Goal: Check status: Check status

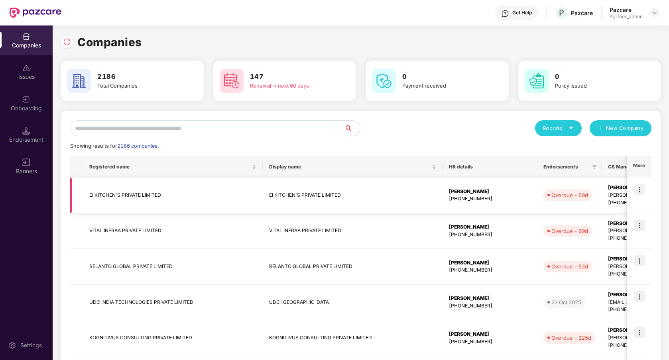
click at [251, 202] on td "EI KITCHEN'S PRIVATE LIMITED" at bounding box center [173, 196] width 180 height 36
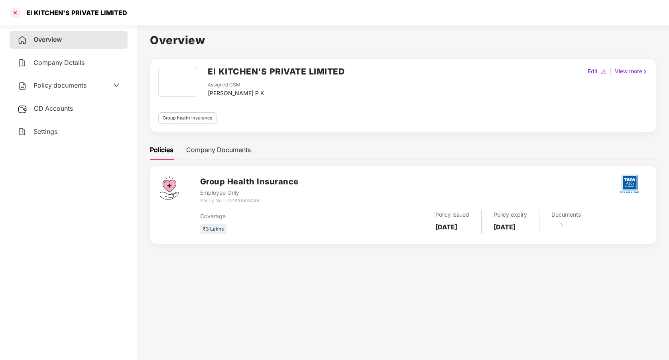
click at [12, 9] on div at bounding box center [15, 12] width 13 height 13
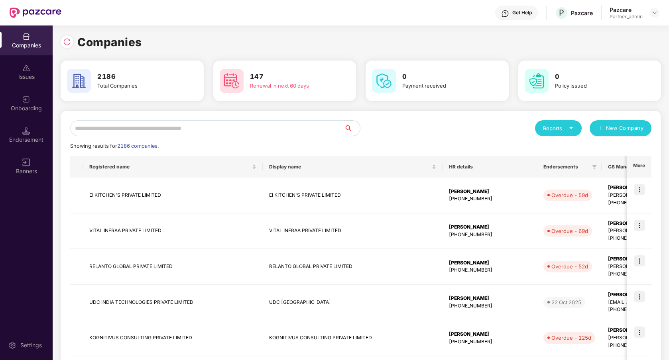
click at [180, 126] on input "text" at bounding box center [207, 128] width 274 height 16
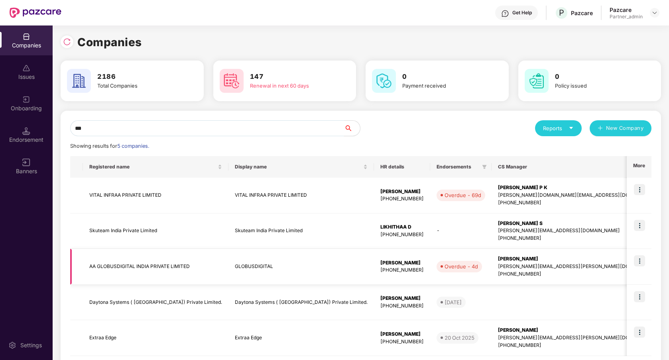
type input "**"
click at [637, 264] on img at bounding box center [639, 261] width 11 height 11
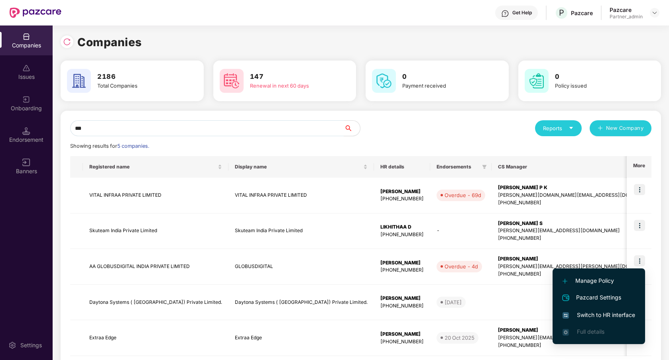
click at [602, 311] on span "Switch to HR interface" at bounding box center [599, 315] width 73 height 9
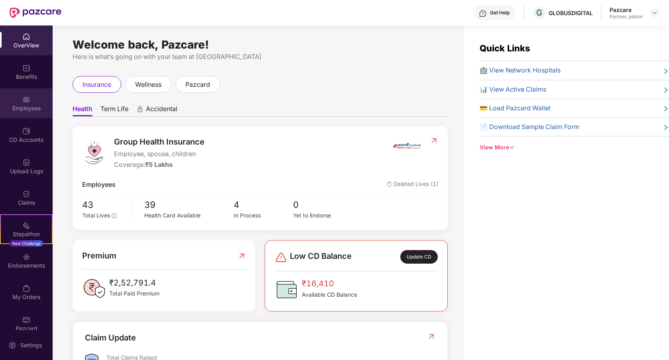
click at [23, 108] on div "Employees" at bounding box center [26, 108] width 53 height 8
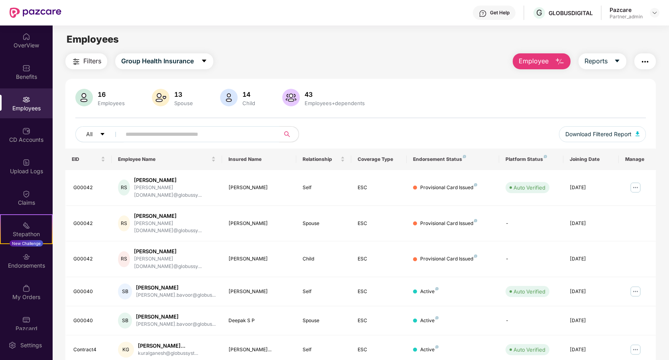
click at [194, 135] on input "text" at bounding box center [197, 134] width 143 height 12
paste input "**********"
type input "**********"
click at [230, 132] on input "text" at bounding box center [197, 134] width 143 height 12
paste input "**********"
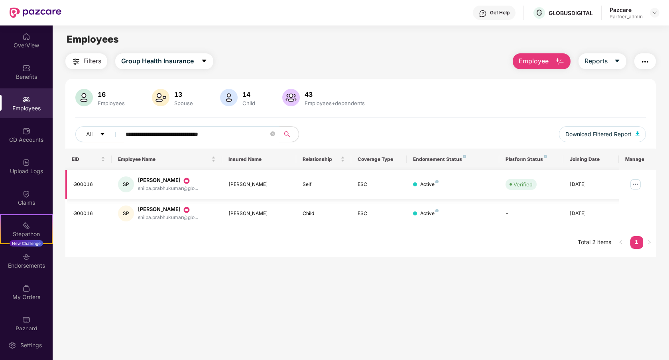
type input "**********"
click at [632, 185] on img at bounding box center [635, 184] width 13 height 13
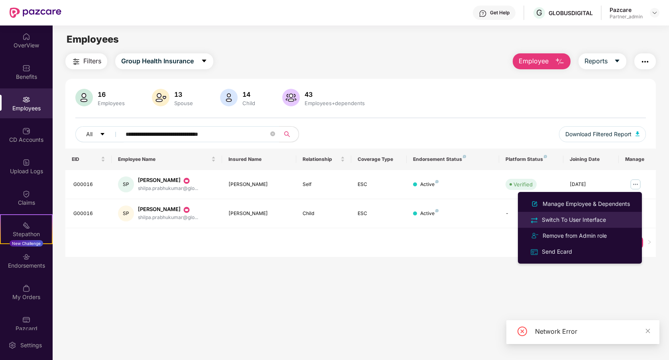
click at [584, 223] on div "Switch To User Interface" at bounding box center [573, 220] width 67 height 9
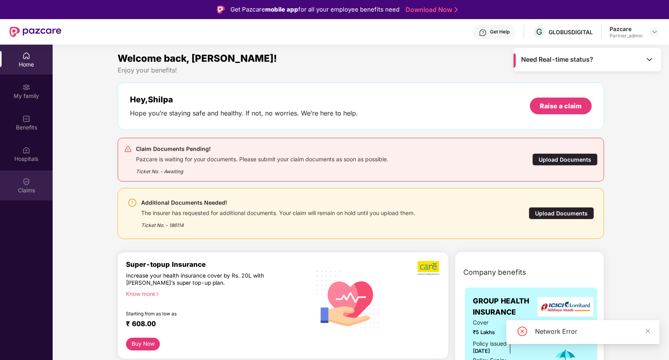
click at [21, 174] on div "Claims" at bounding box center [26, 186] width 53 height 30
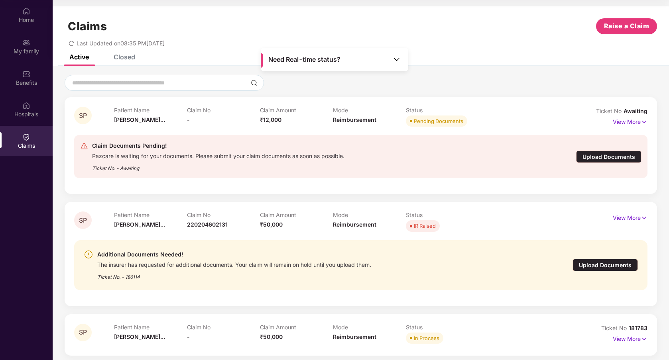
click at [131, 58] on div "Closed" at bounding box center [125, 57] width 22 height 8
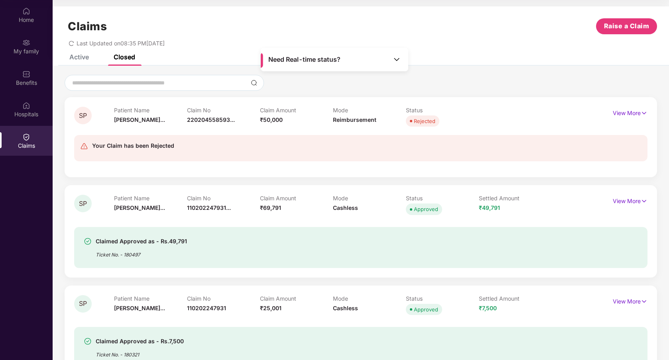
click at [81, 61] on div "Active" at bounding box center [79, 57] width 20 height 8
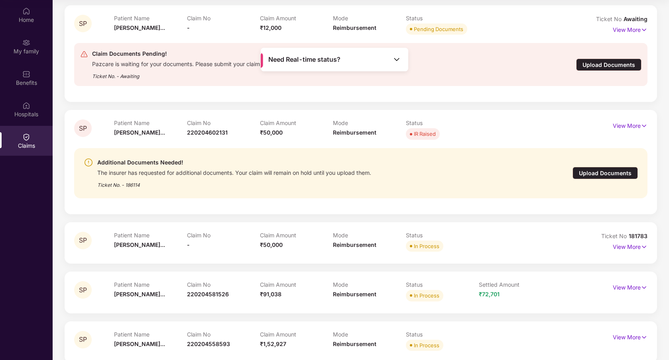
scroll to position [103, 0]
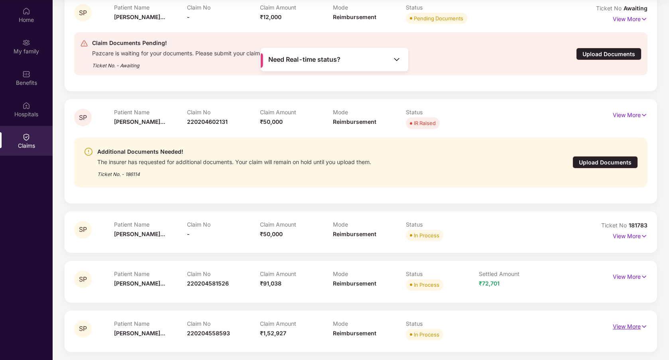
click at [642, 329] on img at bounding box center [644, 327] width 7 height 9
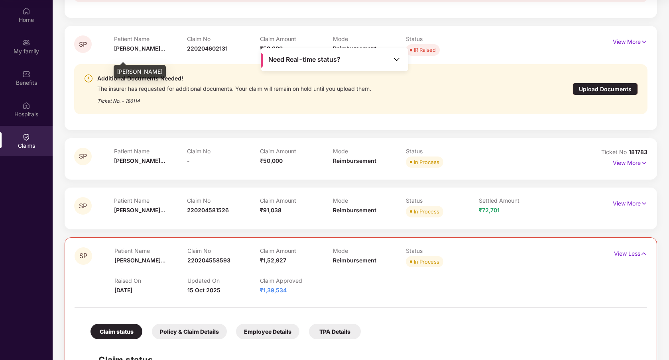
scroll to position [0, 0]
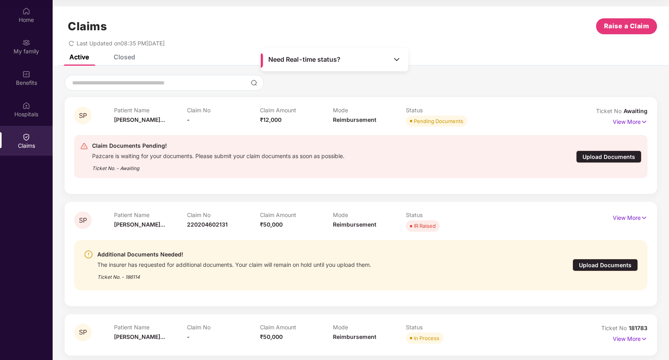
click at [71, 44] on icon "redo" at bounding box center [72, 44] width 6 height 6
click at [124, 61] on div "Closed" at bounding box center [118, 57] width 33 height 18
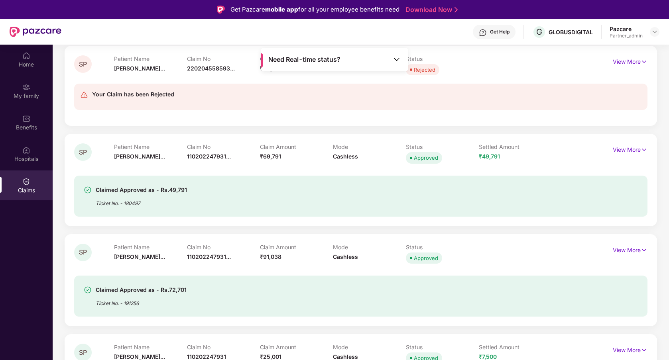
scroll to position [95, 0]
click at [620, 249] on p "View More" at bounding box center [630, 250] width 35 height 11
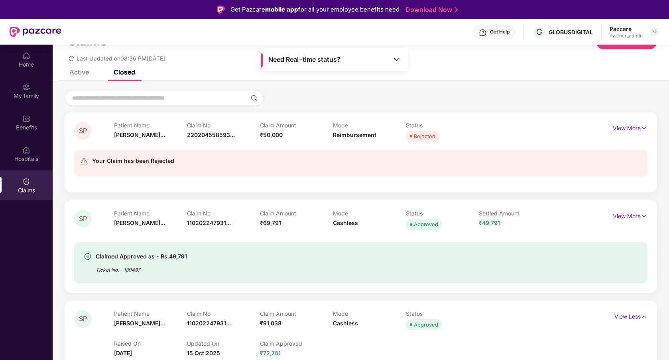
scroll to position [0, 0]
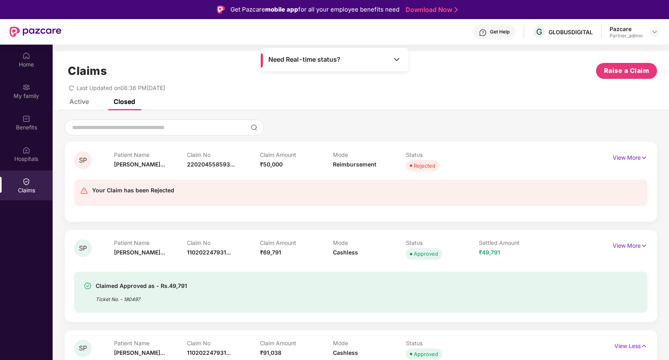
click at [82, 106] on div "Active" at bounding box center [72, 102] width 31 height 18
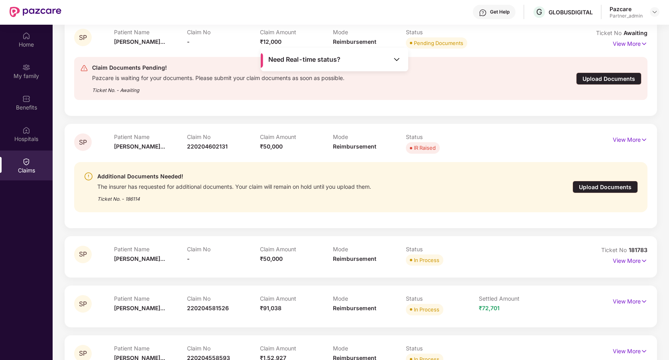
scroll to position [45, 0]
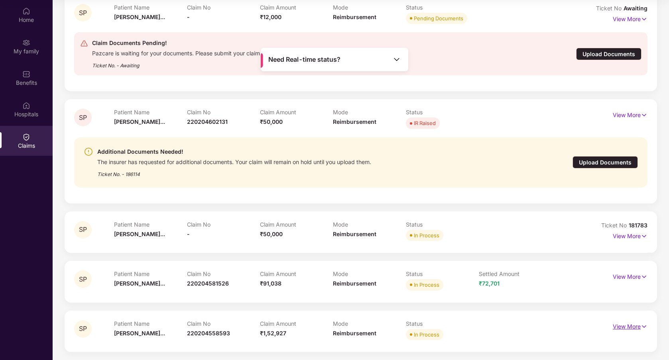
click at [631, 326] on p "View More" at bounding box center [630, 326] width 35 height 11
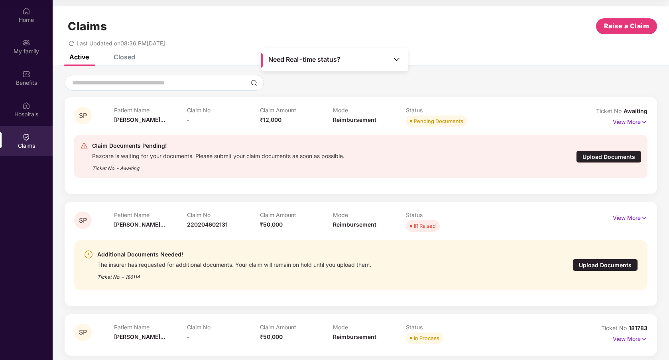
scroll to position [0, 0]
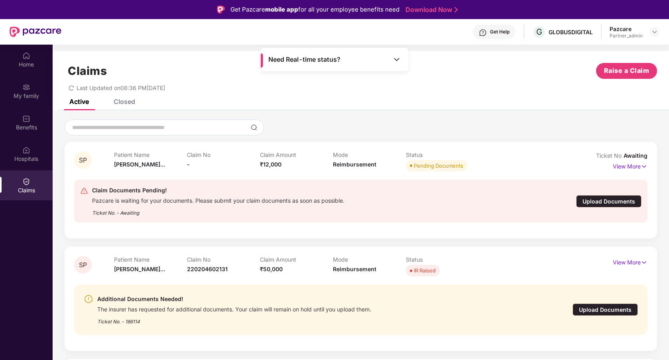
click at [71, 87] on icon "redo" at bounding box center [72, 88] width 6 height 6
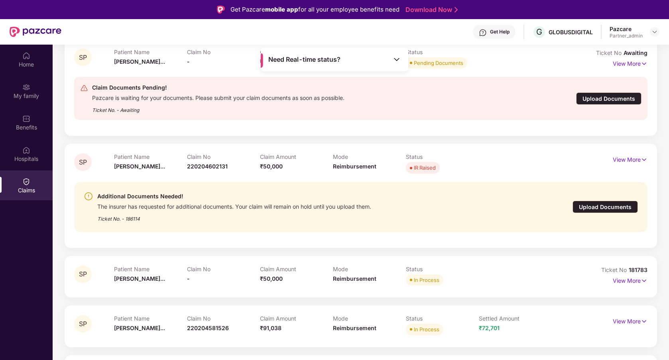
scroll to position [45, 0]
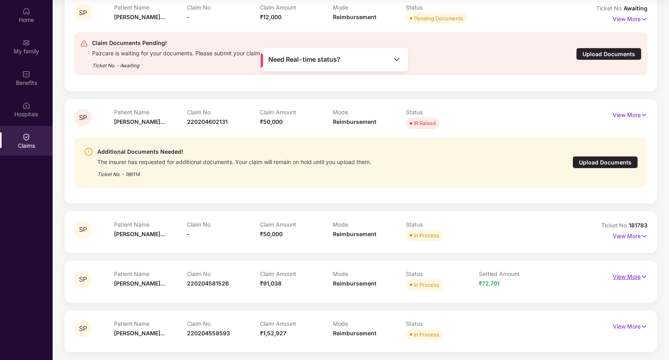
click at [617, 275] on p "View More" at bounding box center [630, 276] width 35 height 11
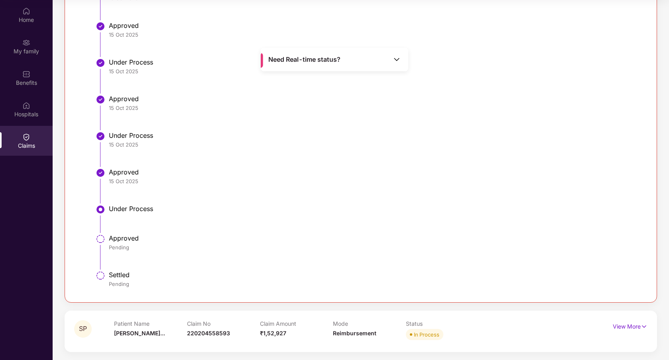
click at [394, 339] on div "Mode Reimbursement" at bounding box center [369, 332] width 73 height 22
click at [614, 324] on p "View More" at bounding box center [630, 326] width 35 height 11
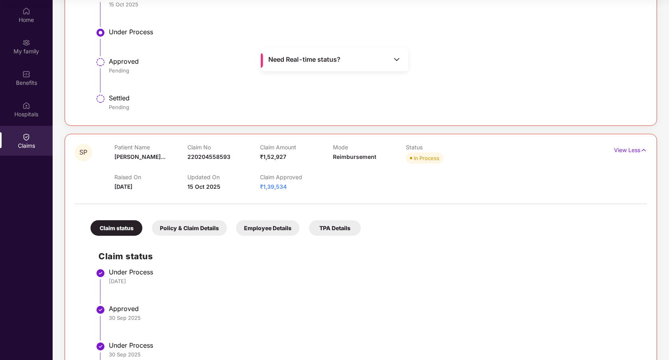
scroll to position [2430, 0]
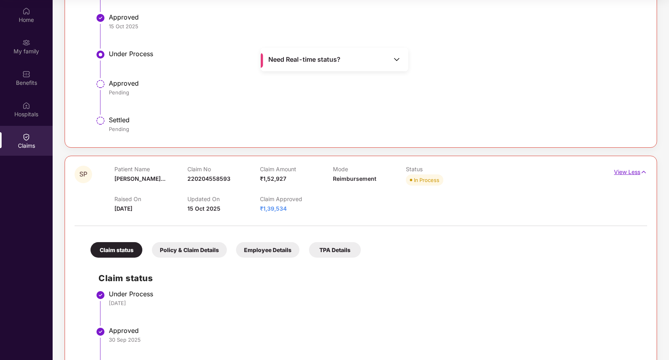
click at [620, 171] on p "View Less" at bounding box center [630, 171] width 33 height 11
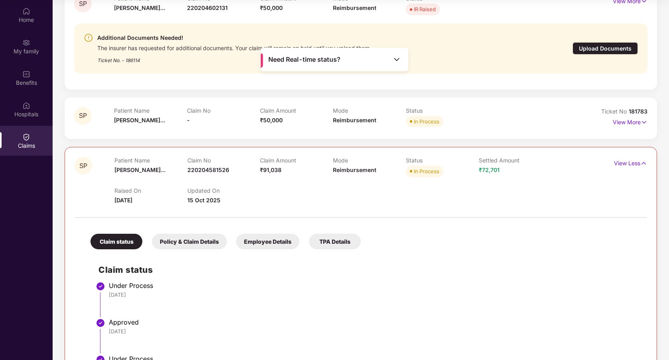
scroll to position [216, 0]
click at [617, 124] on p "View More" at bounding box center [630, 122] width 35 height 11
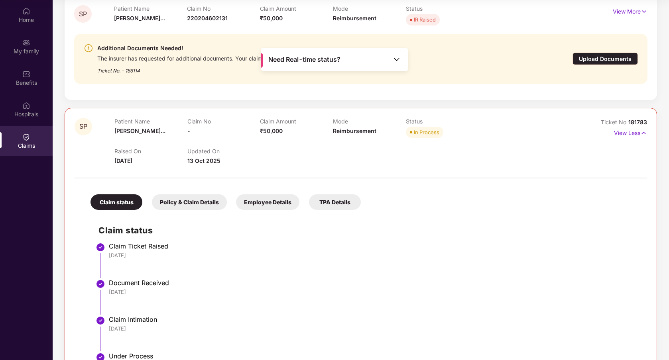
scroll to position [203, 0]
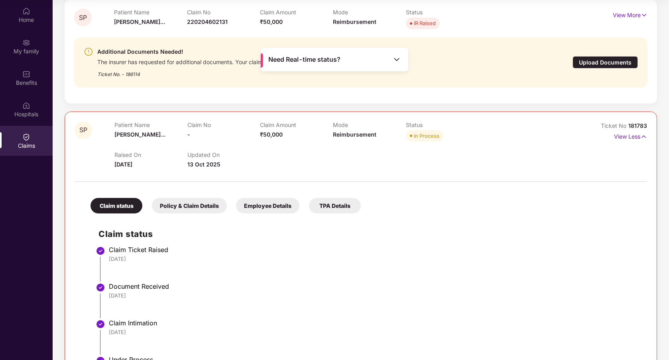
click at [577, 167] on div "Ticket No 181783 View Less" at bounding box center [612, 145] width 72 height 47
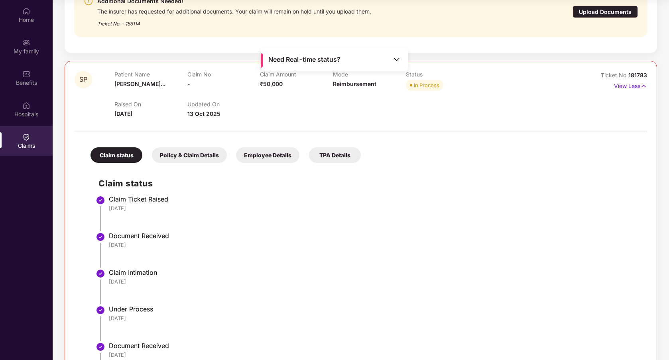
scroll to position [267, 0]
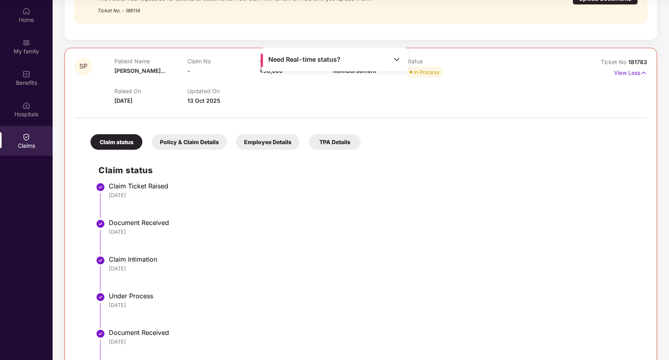
click at [202, 143] on div "Policy & Claim Details" at bounding box center [189, 142] width 75 height 16
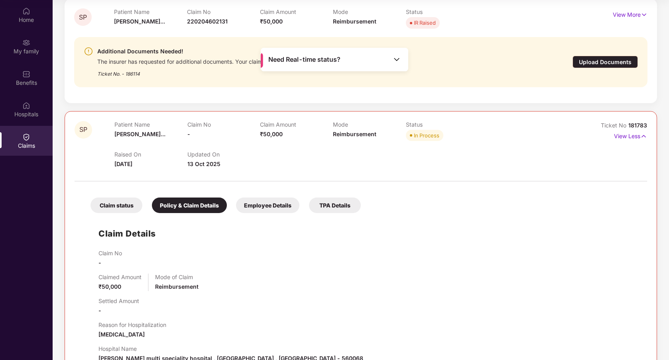
scroll to position [202, 0]
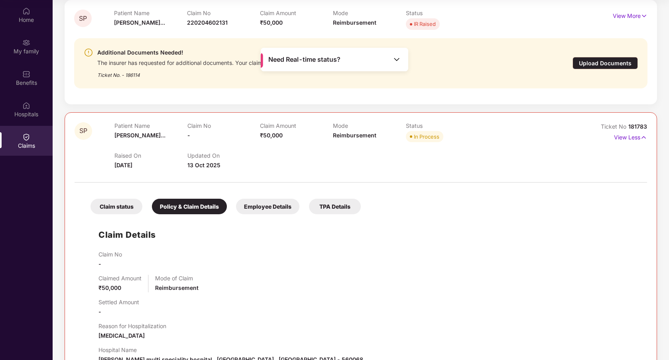
click at [632, 124] on span "181783" at bounding box center [637, 126] width 19 height 7
click at [593, 157] on div "Ticket No 181783 View Less" at bounding box center [612, 145] width 72 height 47
drag, startPoint x: 648, startPoint y: 128, endPoint x: 627, endPoint y: 127, distance: 20.8
click at [627, 127] on div "SP Patient Name [PERSON_NAME]... Claim No - Claim Amount ₹50,000 Mode Reimburse…" at bounding box center [361, 285] width 592 height 346
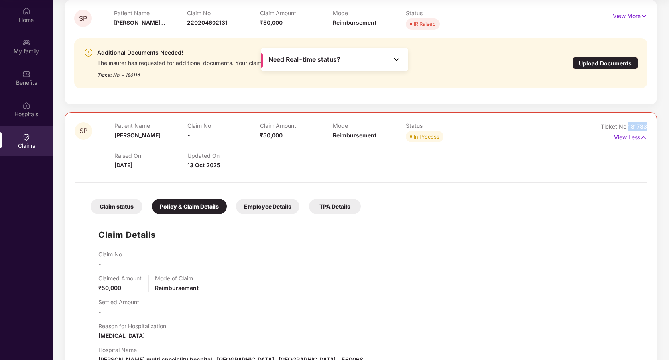
copy span "181783"
click at [436, 177] on div at bounding box center [361, 178] width 573 height 17
click at [621, 135] on p "View Less" at bounding box center [630, 136] width 33 height 11
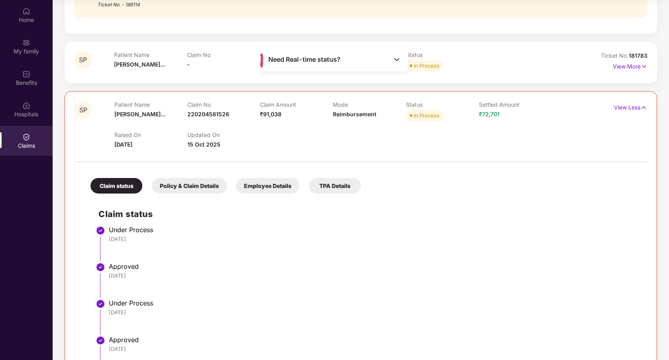
scroll to position [291, 0]
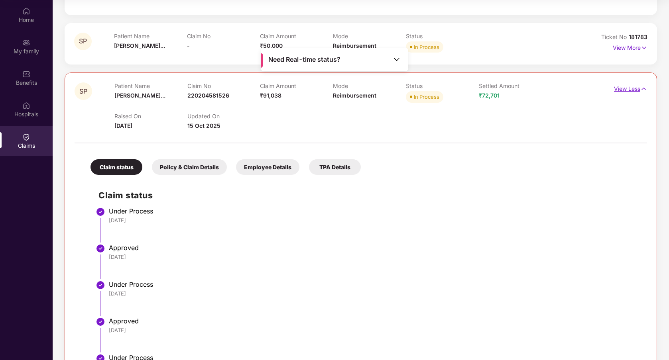
click at [621, 86] on p "View Less" at bounding box center [630, 88] width 33 height 11
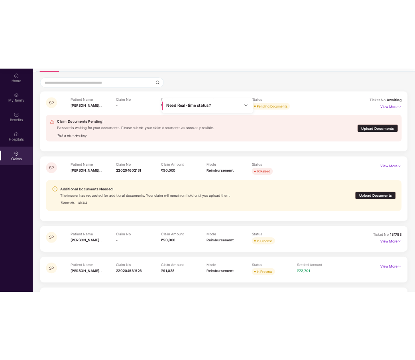
scroll to position [0, 0]
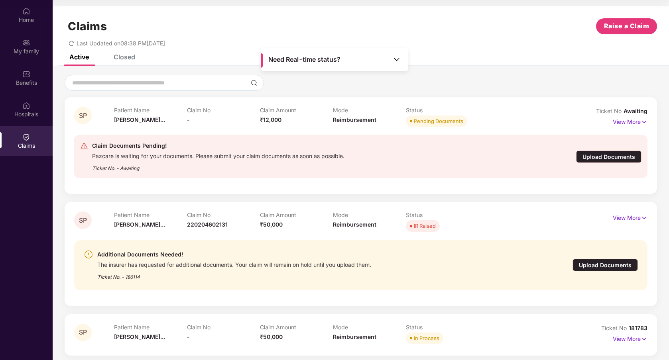
click at [482, 87] on div at bounding box center [361, 83] width 592 height 16
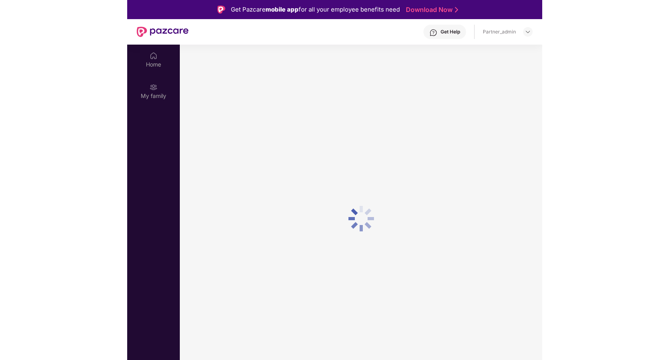
scroll to position [45, 0]
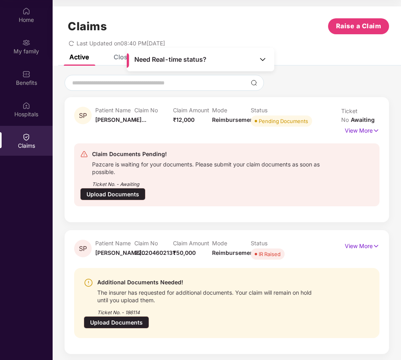
click at [71, 44] on icon "redo" at bounding box center [72, 44] width 6 height 6
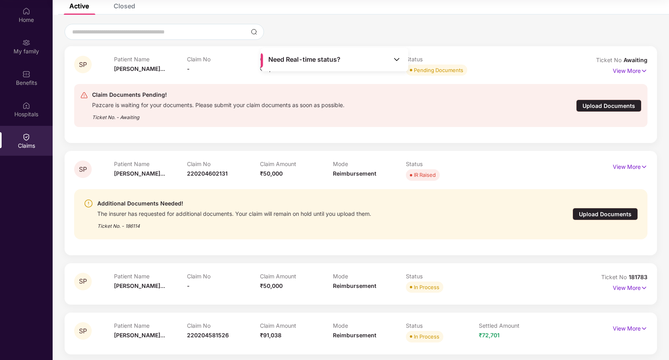
scroll to position [55, 0]
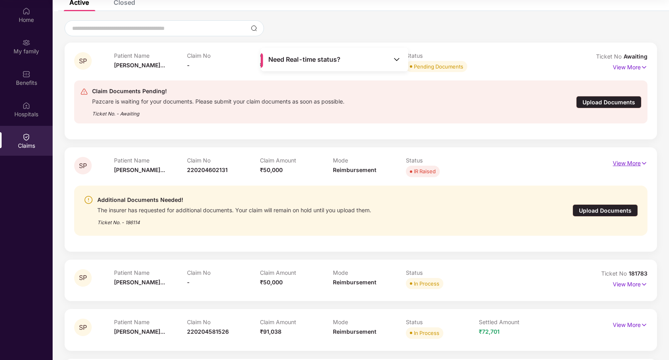
click at [415, 161] on p "View More" at bounding box center [630, 162] width 35 height 11
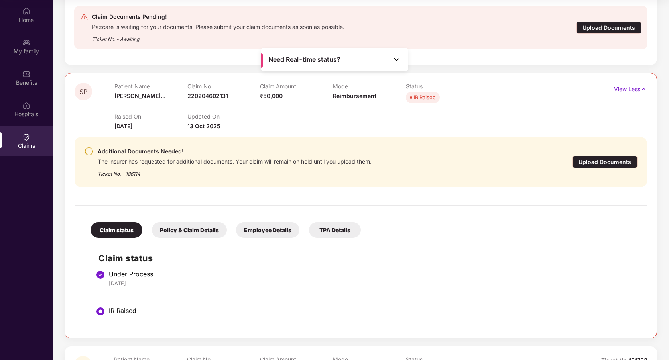
scroll to position [123, 0]
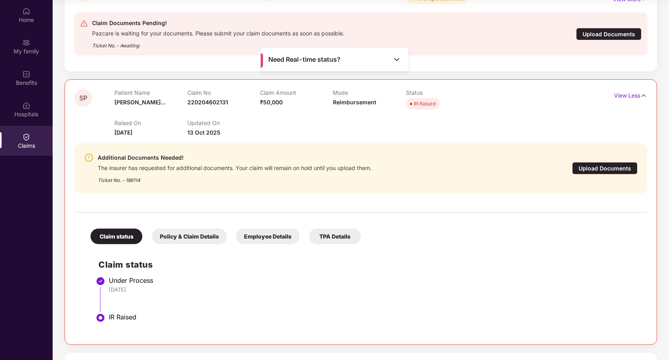
click at [415, 169] on div "Upload Documents" at bounding box center [604, 168] width 65 height 12
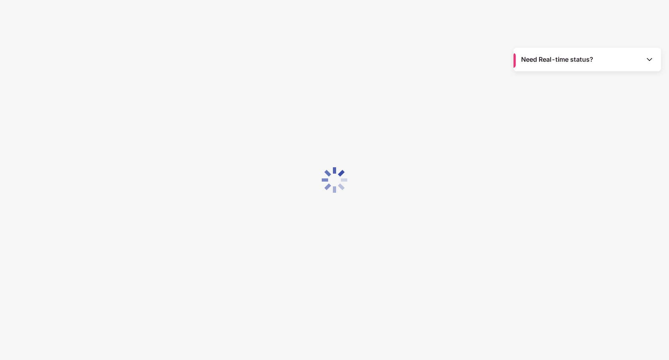
scroll to position [0, 0]
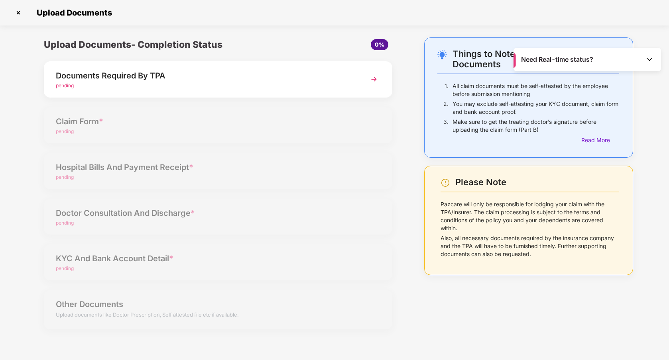
click at [279, 85] on div "pending" at bounding box center [204, 86] width 297 height 8
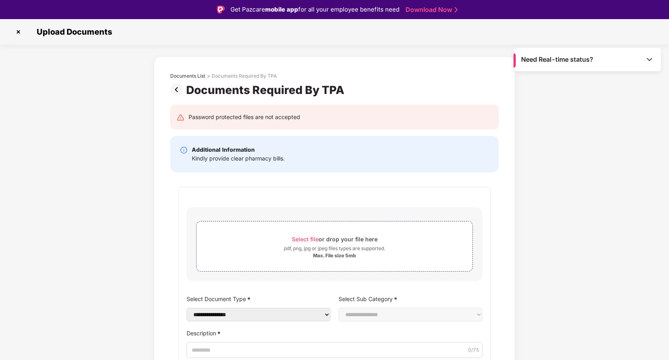
click at [261, 184] on div "**********" at bounding box center [334, 289] width 329 height 220
click at [178, 92] on img at bounding box center [178, 89] width 16 height 13
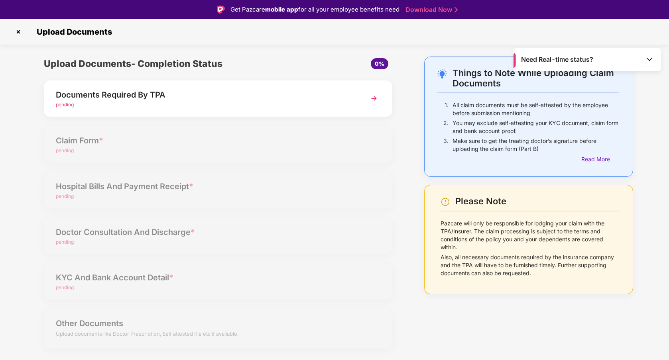
click at [22, 29] on img at bounding box center [18, 32] width 13 height 13
click at [21, 31] on img at bounding box center [18, 32] width 13 height 13
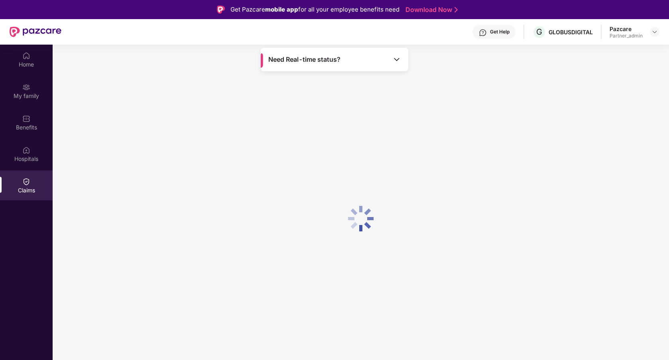
scroll to position [45, 0]
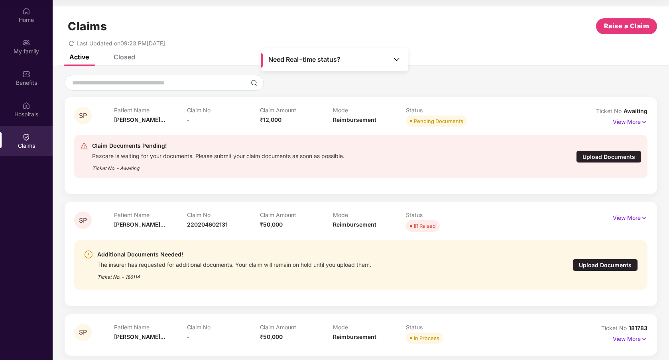
click at [199, 199] on div "SP Patient Name [PERSON_NAME]... Claim No - Claim Amount ₹12,000 Mode Reimburse…" at bounding box center [361, 276] width 592 height 358
click at [415, 64] on div "Active Closed" at bounding box center [361, 60] width 616 height 11
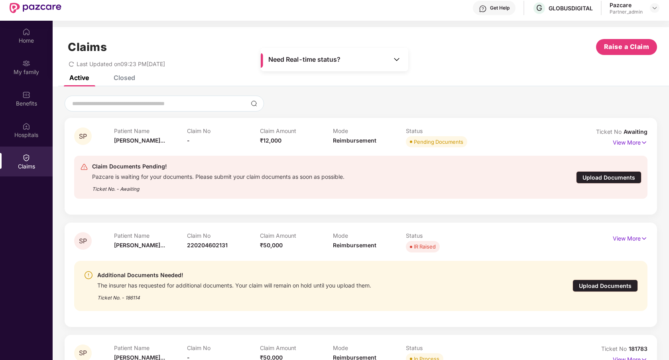
scroll to position [0, 0]
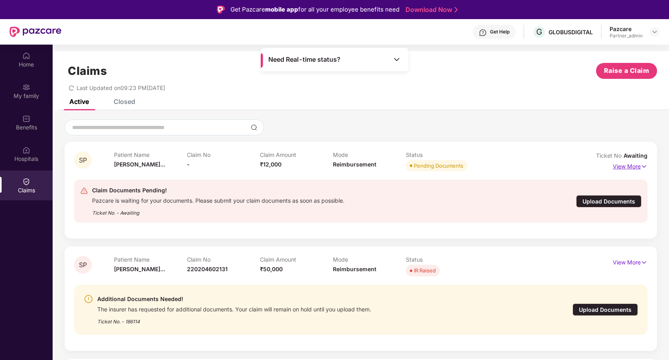
click at [415, 167] on p "View More" at bounding box center [630, 165] width 35 height 11
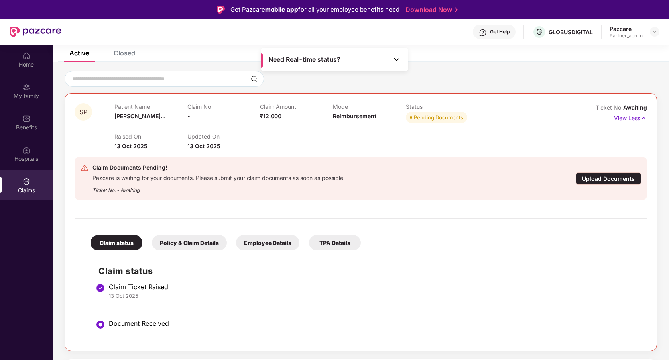
scroll to position [16, 0]
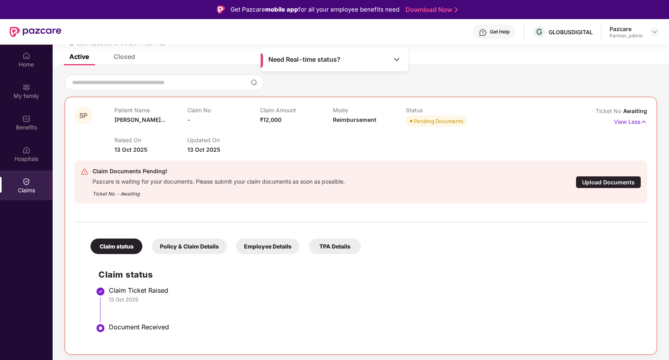
scroll to position [43, 0]
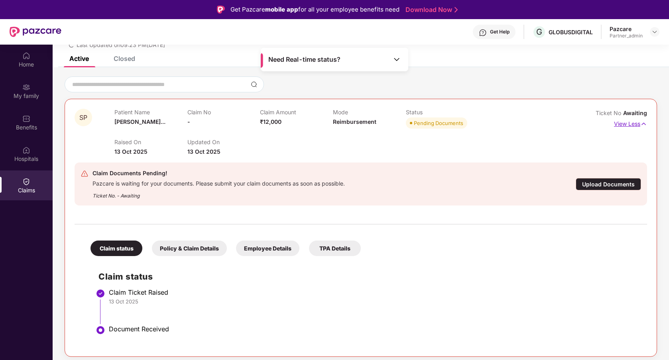
click at [415, 123] on p "View Less" at bounding box center [630, 123] width 33 height 11
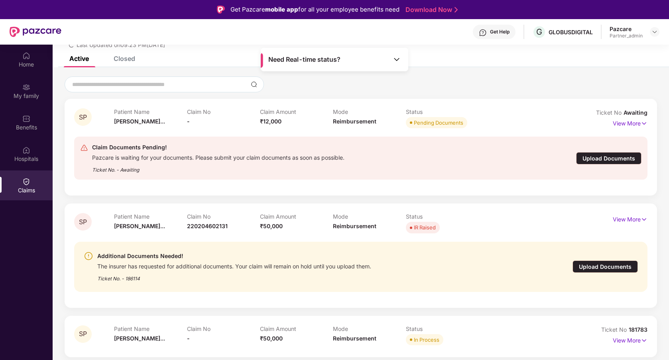
click at [415, 161] on div "Upload Documents" at bounding box center [608, 158] width 65 height 12
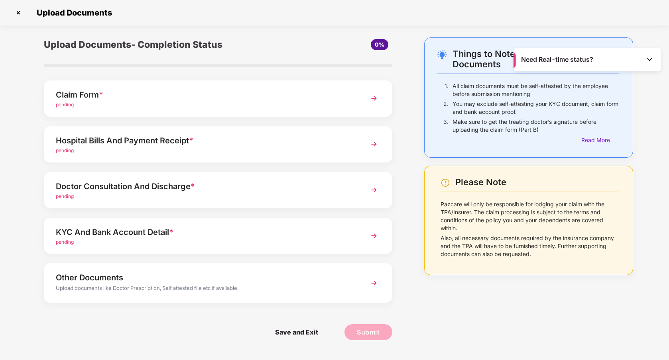
scroll to position [0, 0]
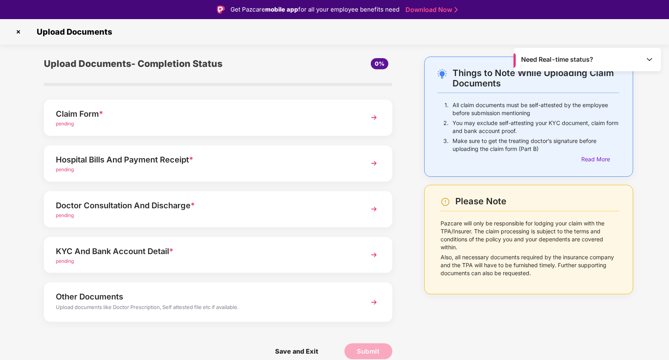
click at [18, 29] on img at bounding box center [18, 32] width 13 height 13
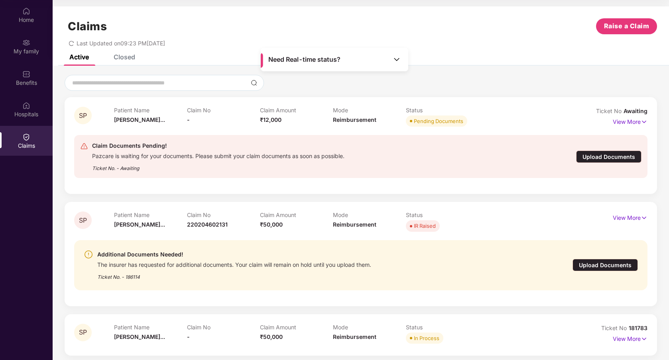
click at [134, 58] on div "Closed" at bounding box center [125, 57] width 22 height 8
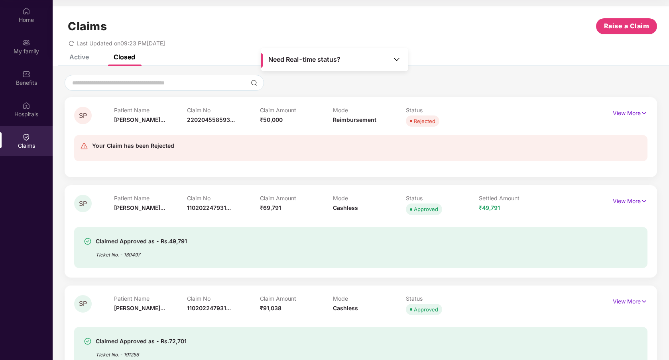
click at [89, 59] on div "Active" at bounding box center [79, 57] width 20 height 8
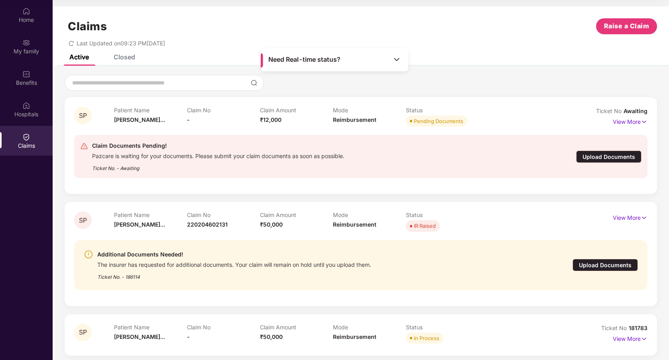
scroll to position [103, 0]
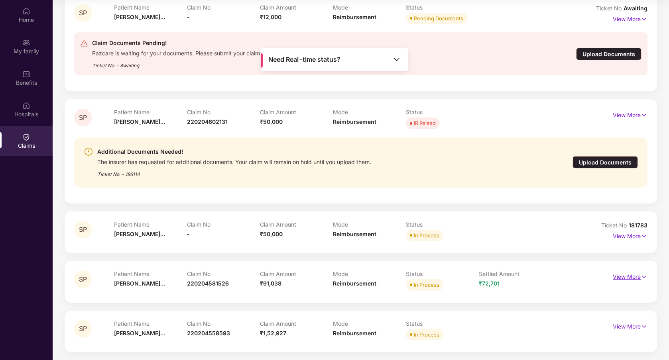
click at [415, 276] on p "View More" at bounding box center [630, 276] width 35 height 11
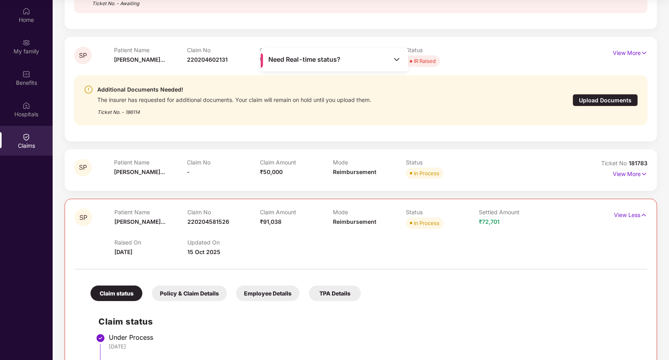
scroll to position [242, 0]
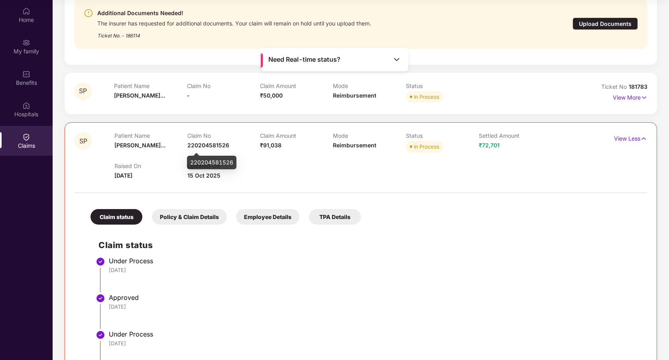
click at [217, 145] on span "220204581526" at bounding box center [208, 145] width 42 height 7
copy span "220204581526"
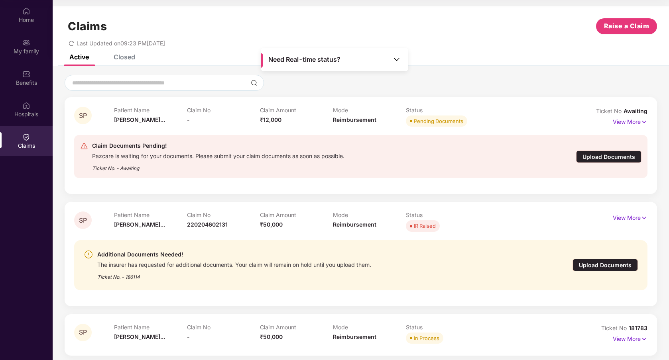
click at [73, 43] on icon "redo" at bounding box center [72, 44] width 6 height 6
click at [415, 83] on div at bounding box center [361, 83] width 592 height 16
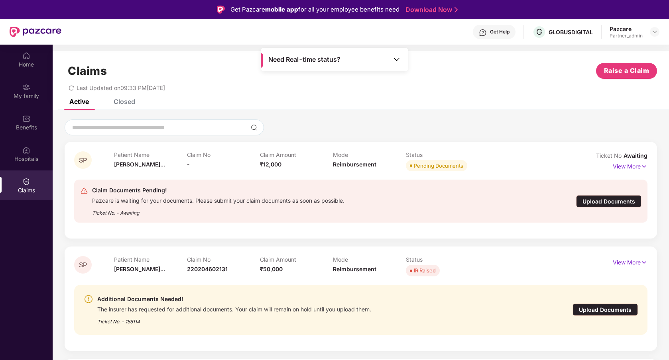
click at [401, 107] on div "Active Closed" at bounding box center [361, 104] width 616 height 11
click at [211, 268] on span "220204602131" at bounding box center [207, 269] width 41 height 7
copy span "220204602131"
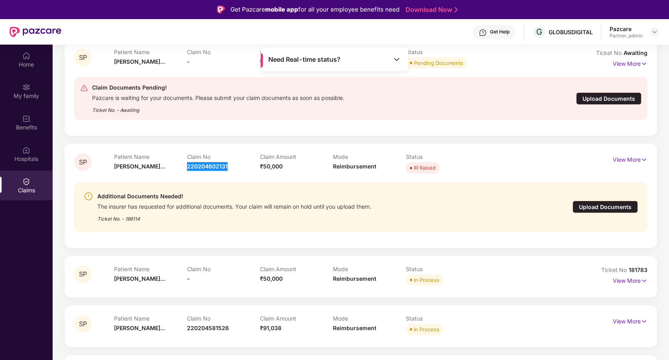
scroll to position [45, 0]
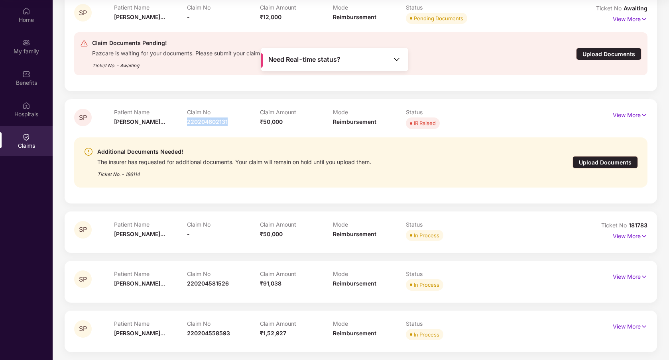
click at [401, 301] on div "SP Patient Name Shilpa Prabhu... Claim No 220204581526 Claim Amount ₹91,038 Mod…" at bounding box center [361, 281] width 592 height 41
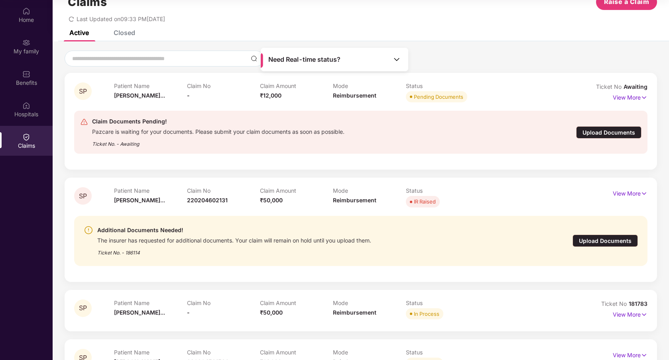
scroll to position [0, 0]
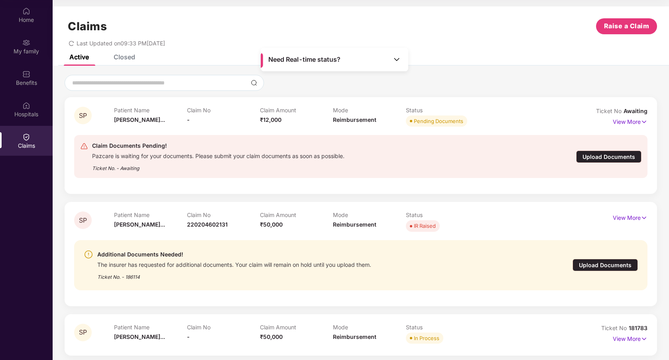
click at [134, 63] on div "Closed" at bounding box center [118, 57] width 33 height 18
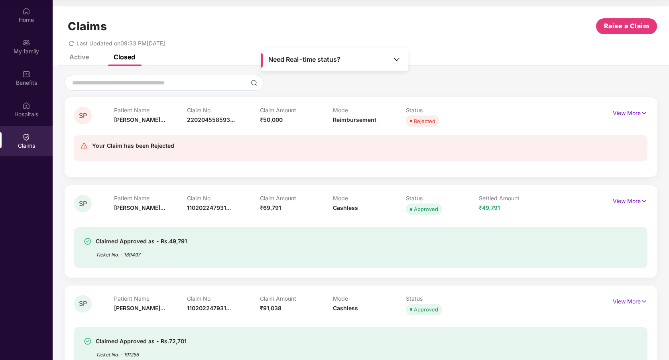
click at [87, 57] on div "Active" at bounding box center [79, 57] width 20 height 8
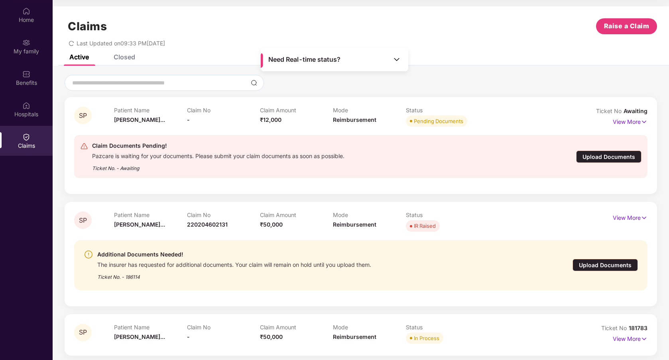
click at [401, 51] on div "Claims Raise a Claim Last Updated on 09:33 PM, 15 Oct 2025" at bounding box center [361, 30] width 616 height 48
